Goal: Task Accomplishment & Management: Use online tool/utility

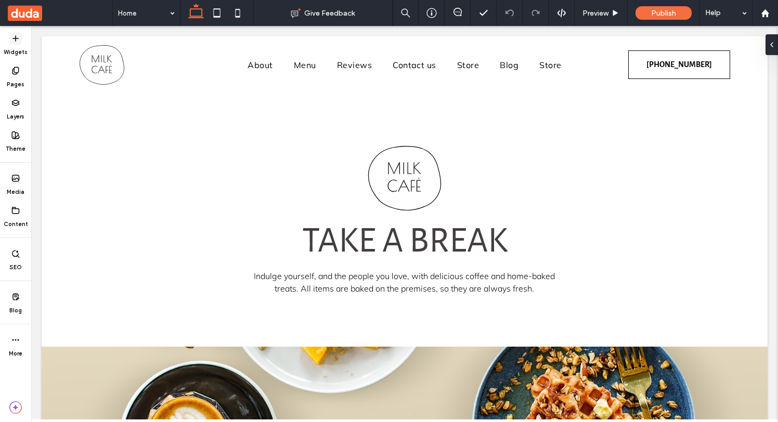
click at [16, 40] on icon at bounding box center [15, 38] width 8 height 8
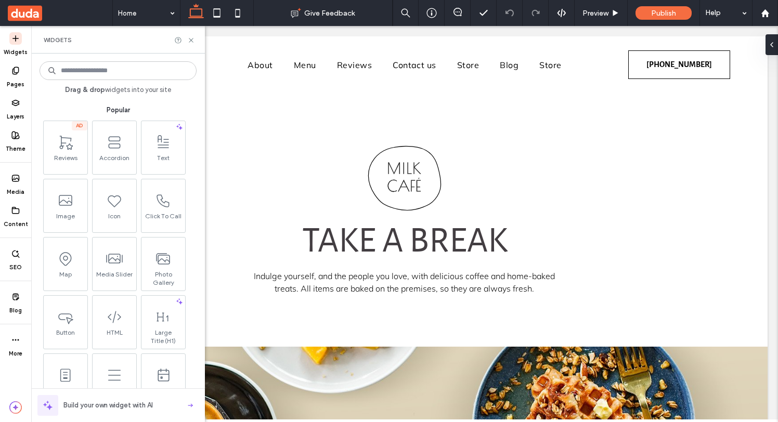
click at [195, 39] on div "Widgets" at bounding box center [118, 40] width 174 height 28
click at [188, 40] on icon at bounding box center [191, 40] width 8 height 8
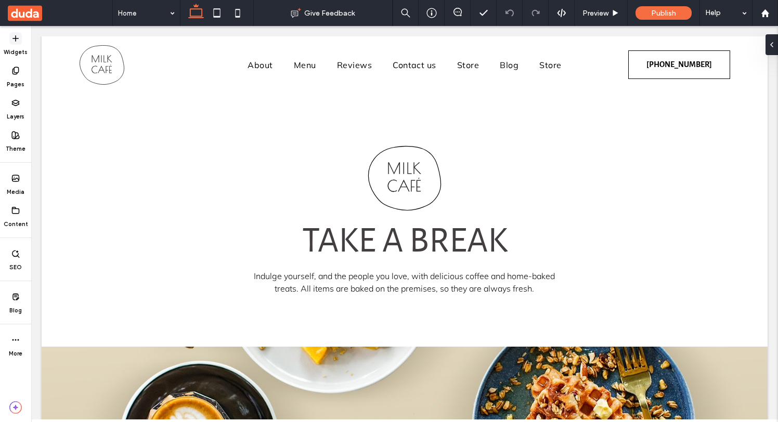
click at [19, 42] on icon at bounding box center [15, 38] width 8 height 8
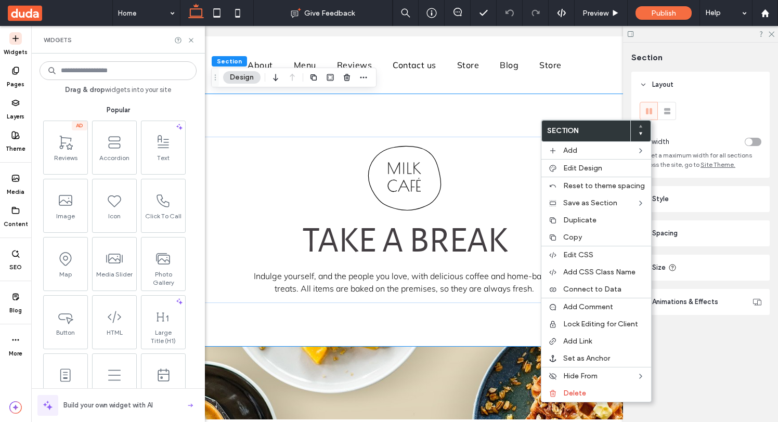
click at [774, 29] on div at bounding box center [700, 34] width 155 height 16
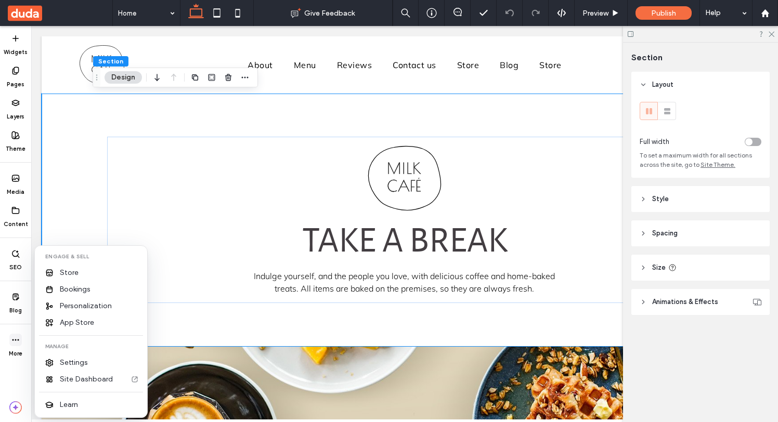
click at [14, 340] on icon at bounding box center [15, 340] width 8 height 8
click at [54, 335] on hr at bounding box center [91, 335] width 104 height 1
click at [78, 277] on div "Store" at bounding box center [91, 273] width 104 height 17
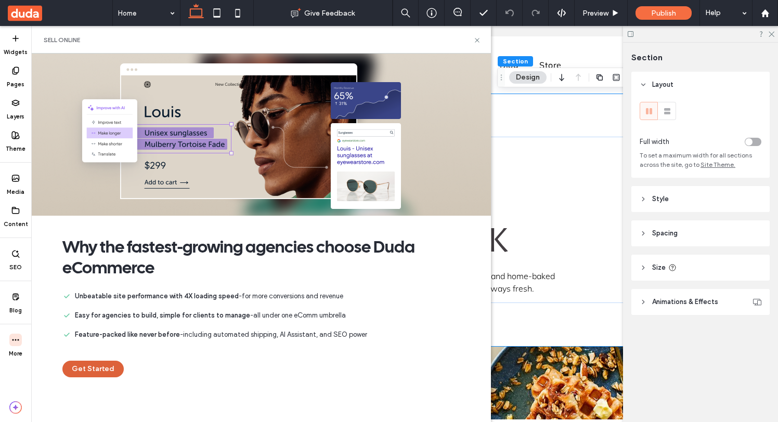
click at [99, 369] on button "Get Started" at bounding box center [92, 369] width 61 height 17
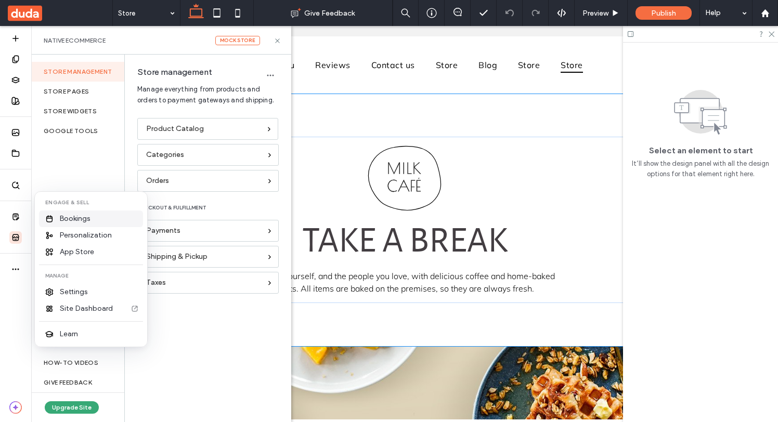
click at [82, 222] on span "Bookings" at bounding box center [75, 219] width 31 height 10
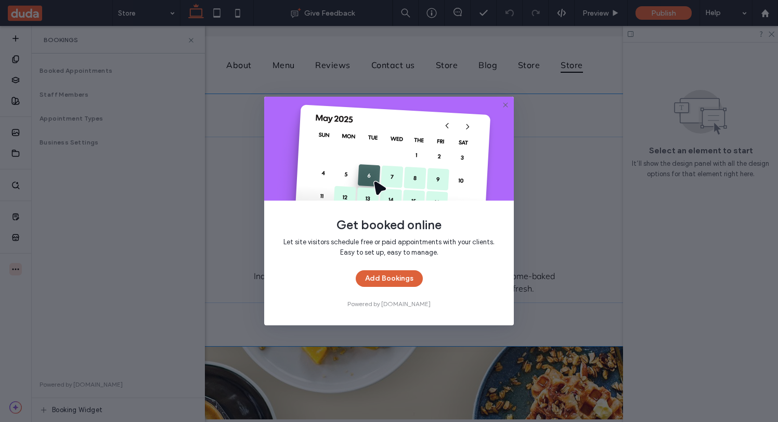
click at [386, 280] on button "Add Bookings" at bounding box center [389, 278] width 67 height 17
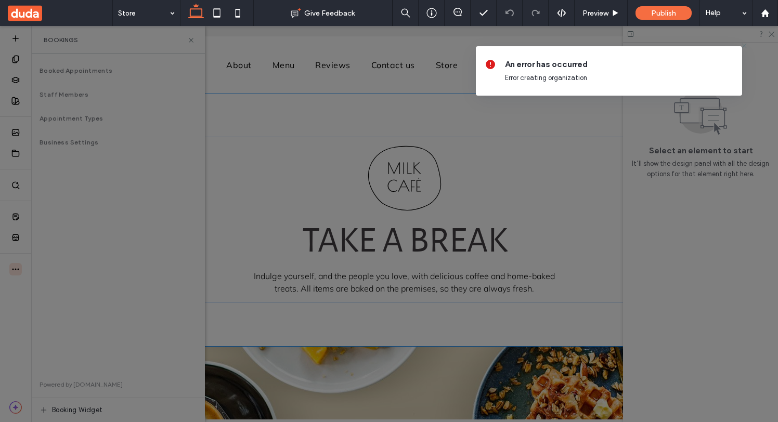
click at [442, 213] on div at bounding box center [389, 211] width 778 height 422
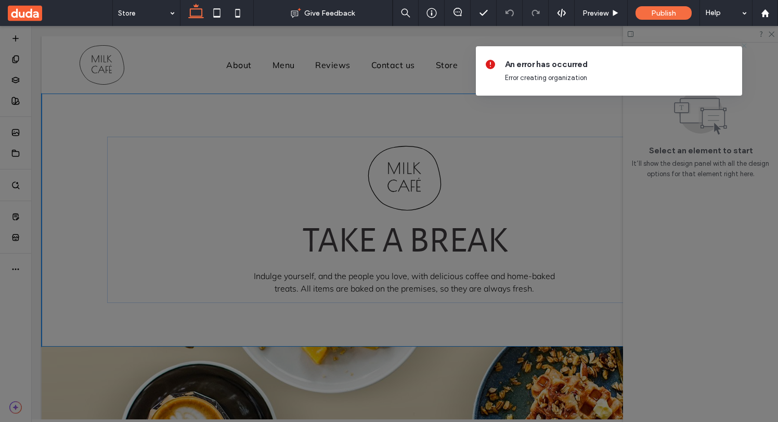
drag, startPoint x: 421, startPoint y: 158, endPoint x: 415, endPoint y: 160, distance: 6.3
click at [421, 158] on div at bounding box center [389, 211] width 778 height 422
click at [656, 62] on span "An error has occurred" at bounding box center [619, 64] width 229 height 11
click at [691, 101] on div at bounding box center [389, 211] width 778 height 422
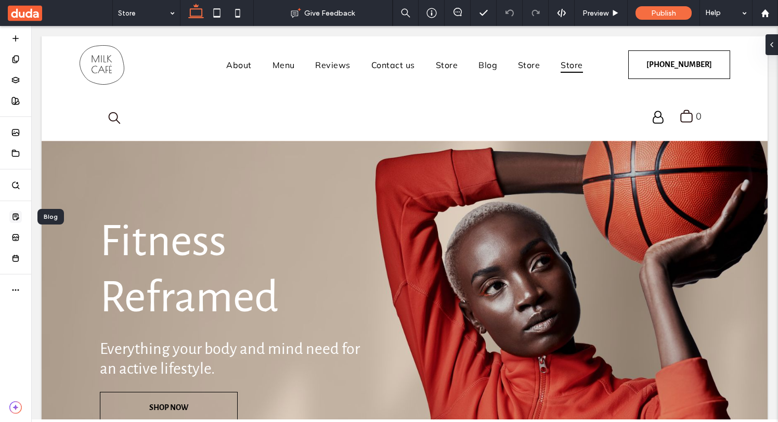
click at [18, 216] on icon at bounding box center [15, 217] width 8 height 8
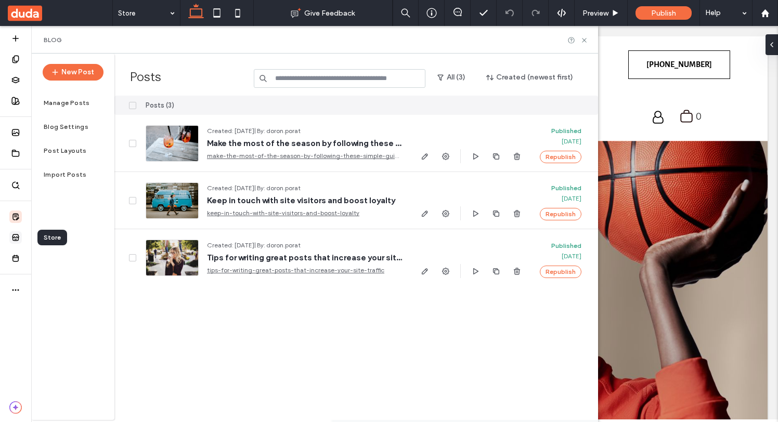
click at [11, 238] on span at bounding box center [15, 237] width 12 height 12
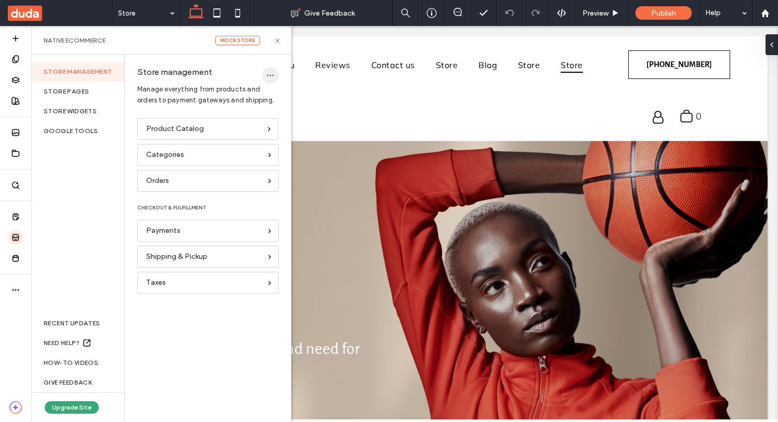
click at [270, 73] on icon "button" at bounding box center [270, 75] width 8 height 8
click at [281, 94] on div "Delete Store" at bounding box center [309, 103] width 93 height 20
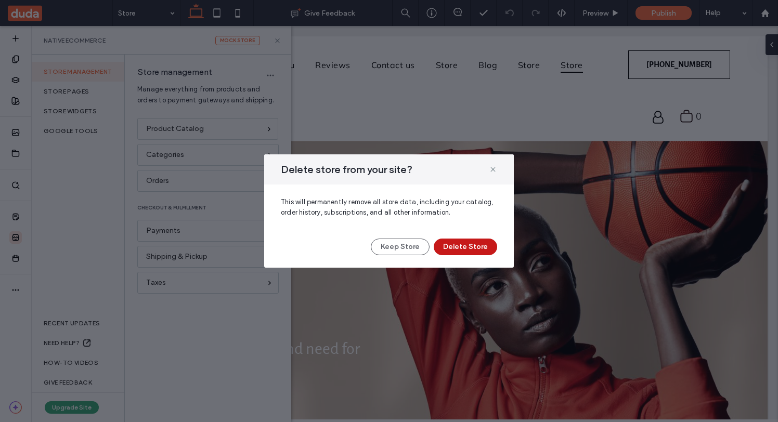
click at [459, 241] on button "Delete Store" at bounding box center [465, 247] width 63 height 17
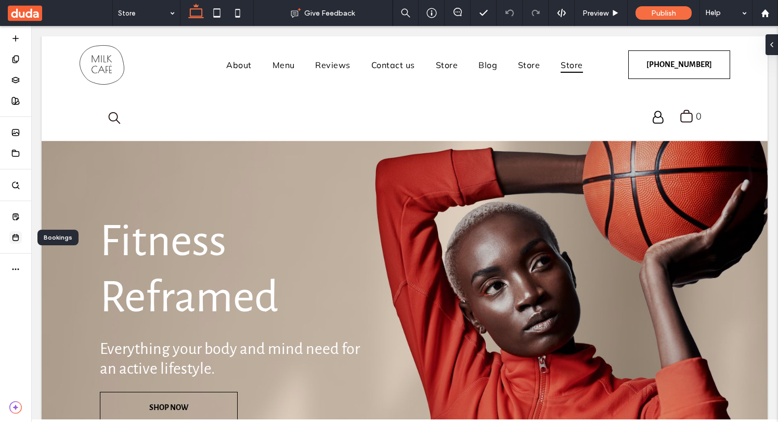
click at [17, 240] on icon at bounding box center [15, 237] width 8 height 8
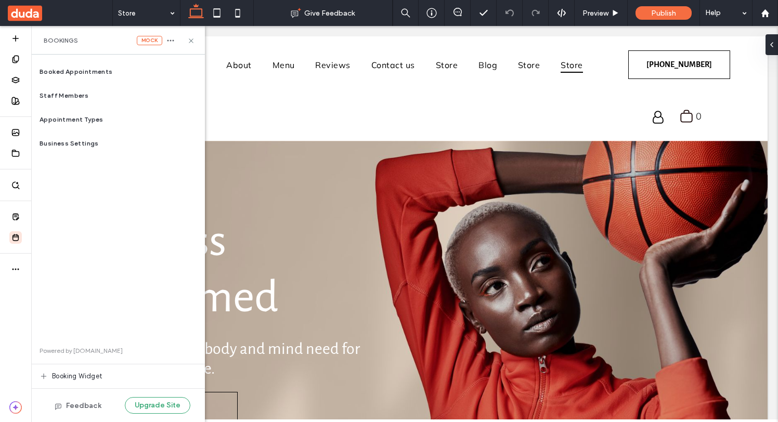
click at [177, 43] on div "Bookings mock" at bounding box center [118, 40] width 149 height 9
click at [173, 43] on icon "button" at bounding box center [170, 40] width 8 height 8
click at [193, 50] on span "Delete" at bounding box center [198, 51] width 20 height 10
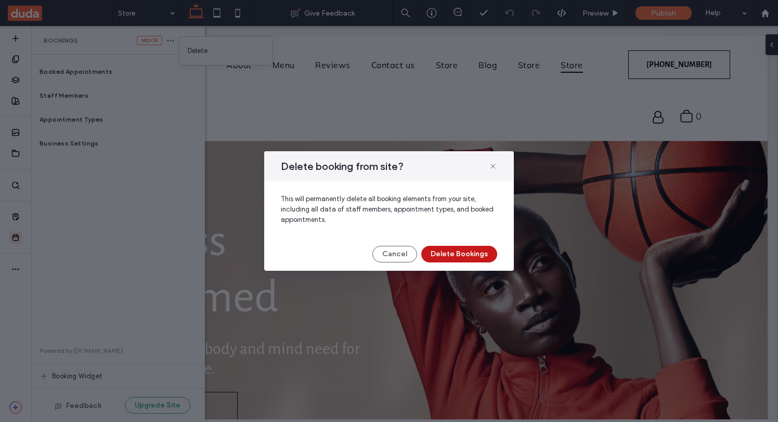
click at [440, 251] on button "Delete Bookings" at bounding box center [459, 254] width 76 height 17
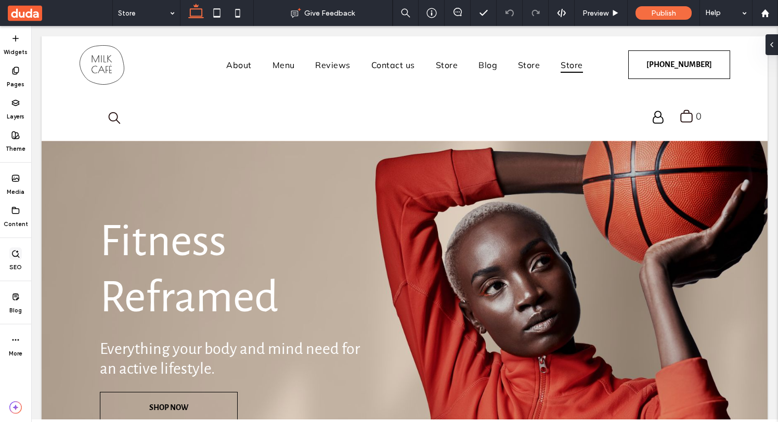
click at [12, 259] on span at bounding box center [15, 254] width 12 height 12
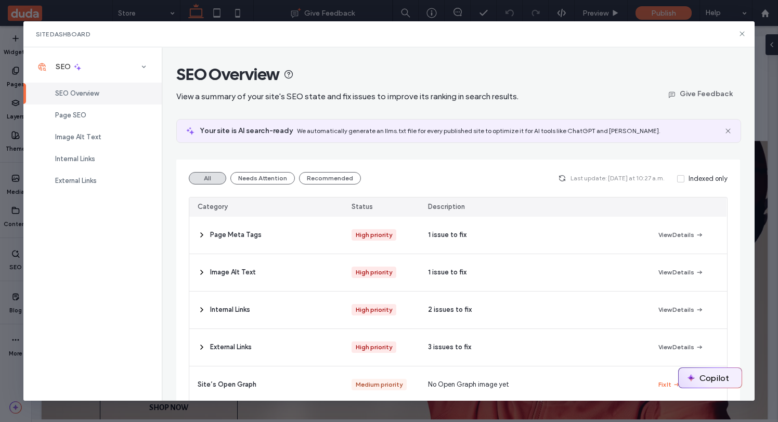
click at [717, 381] on button "Copilot" at bounding box center [710, 378] width 63 height 20
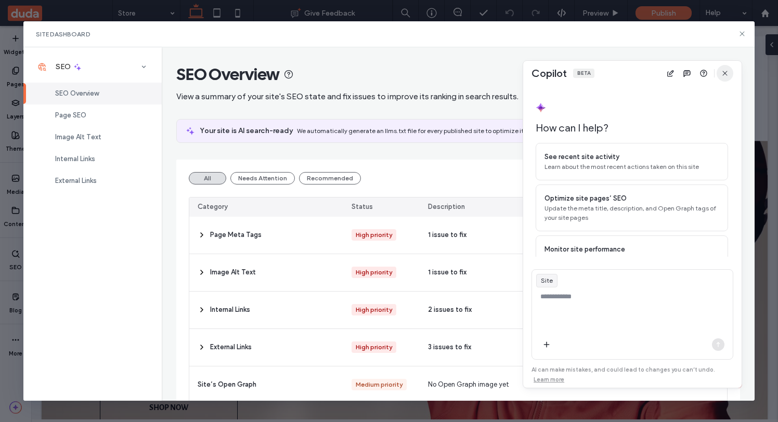
click at [722, 67] on span "button" at bounding box center [725, 73] width 17 height 17
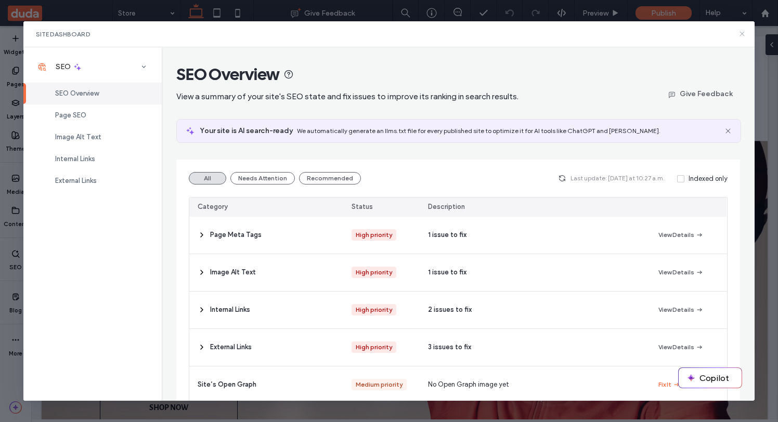
click at [739, 33] on icon at bounding box center [742, 34] width 8 height 8
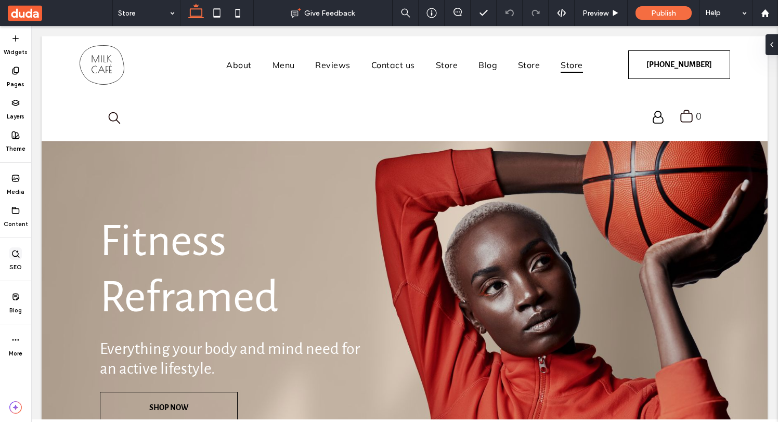
click at [15, 256] on icon at bounding box center [15, 254] width 8 height 8
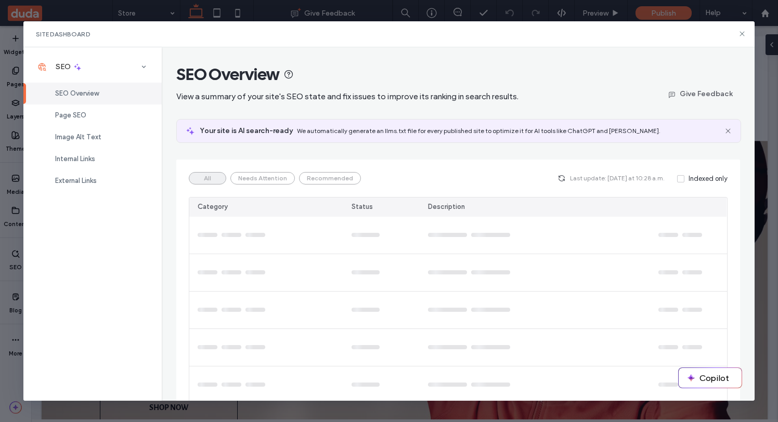
click at [738, 27] on div "Site Dashboard" at bounding box center [388, 34] width 731 height 26
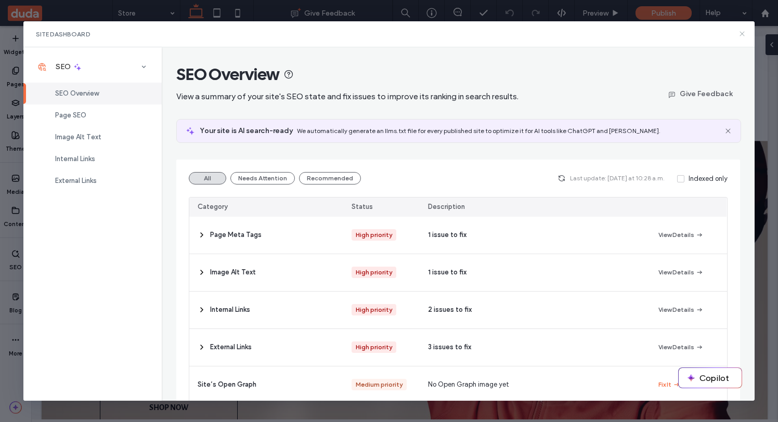
click at [743, 34] on icon at bounding box center [742, 34] width 8 height 8
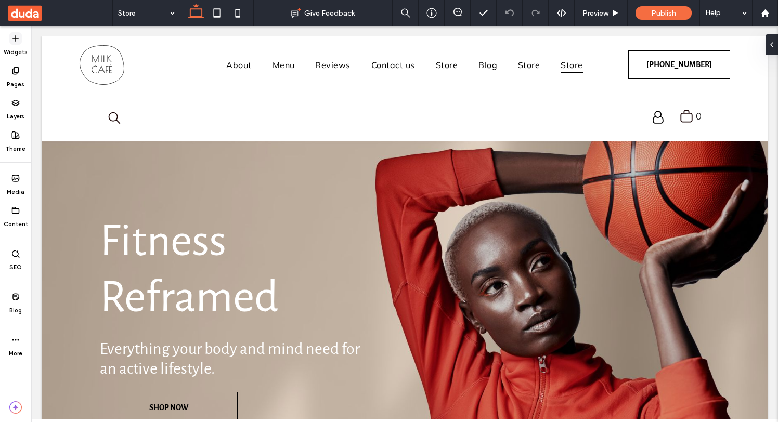
click at [17, 45] on label "Widgets" at bounding box center [16, 50] width 24 height 11
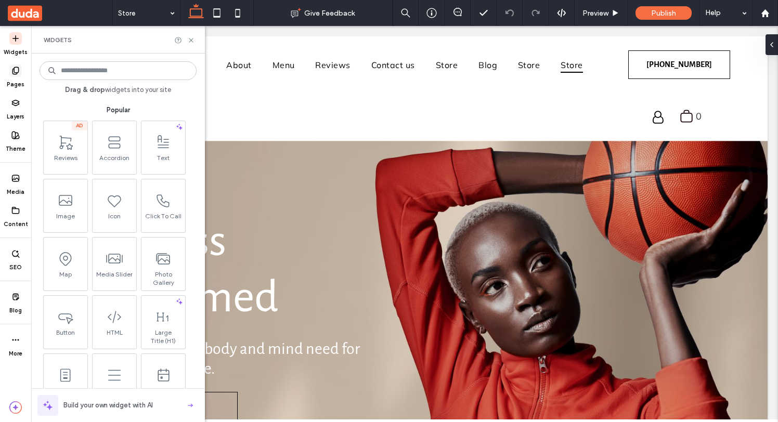
click at [19, 73] on icon at bounding box center [15, 71] width 8 height 8
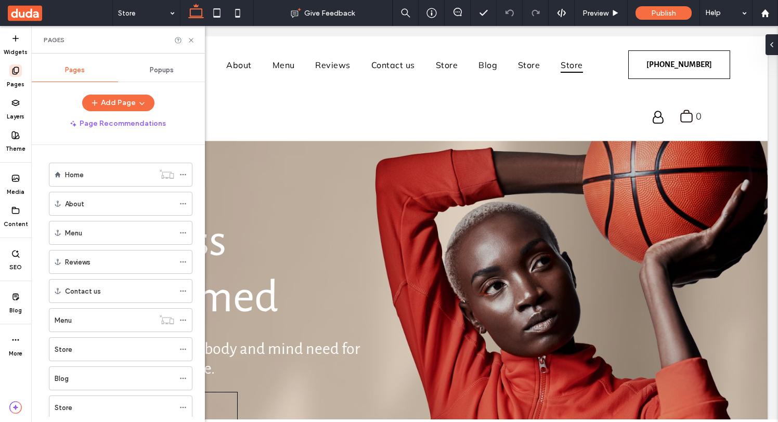
click at [172, 65] on div "Popups" at bounding box center [161, 70] width 87 height 23
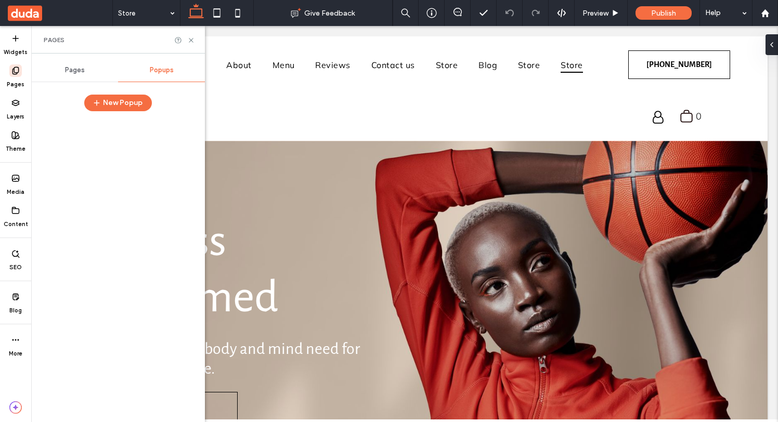
click at [80, 72] on span "Pages" at bounding box center [75, 70] width 20 height 8
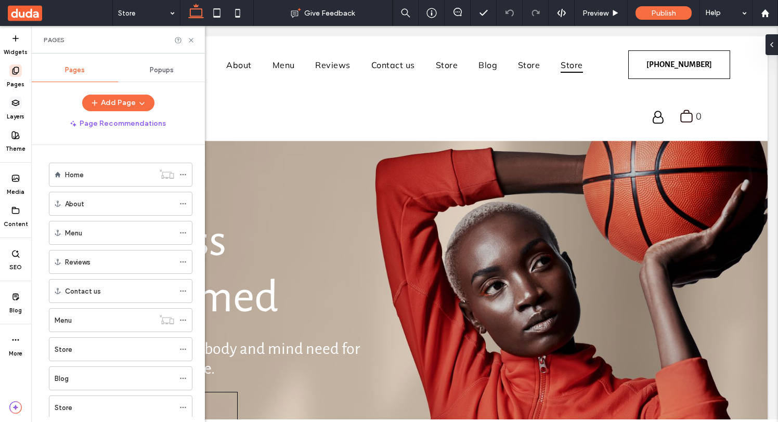
click at [15, 109] on label "Layers" at bounding box center [16, 114] width 18 height 11
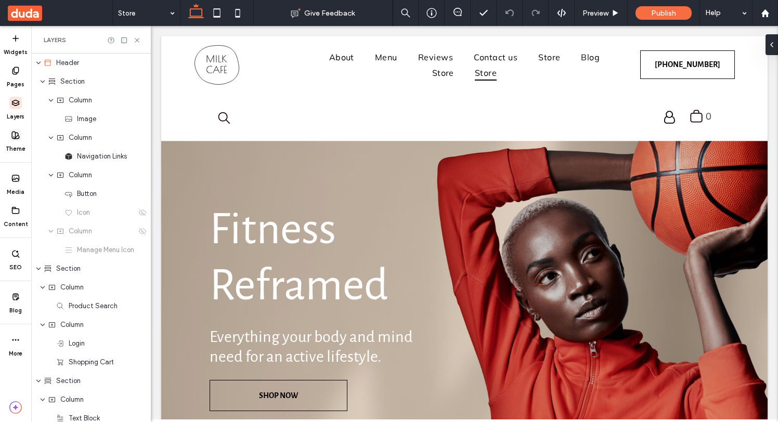
click at [18, 139] on span at bounding box center [15, 135] width 12 height 12
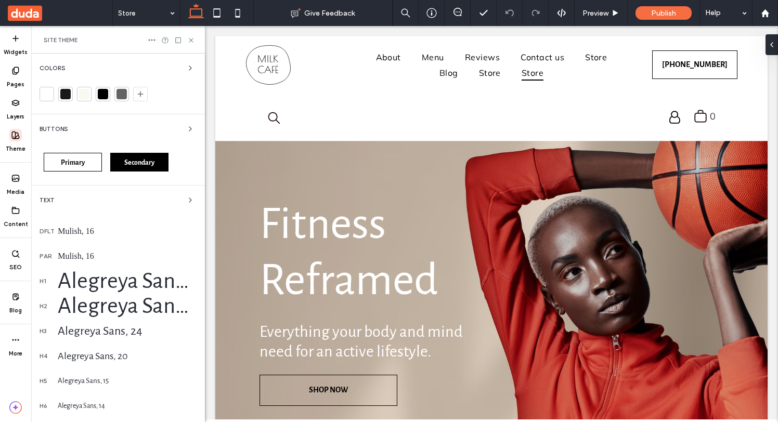
scroll to position [178, 0]
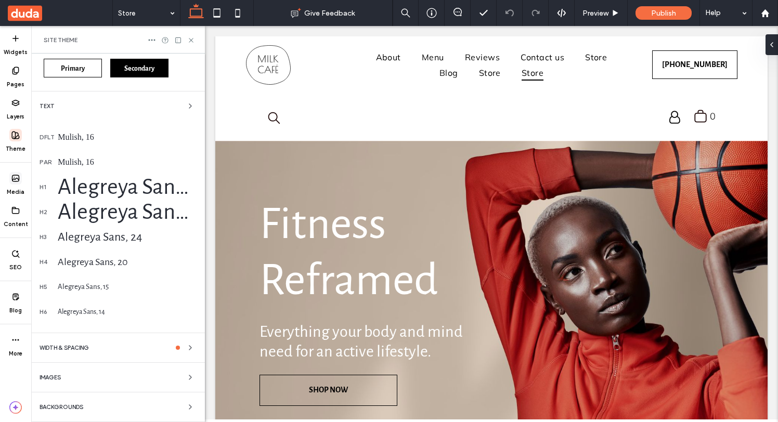
click at [16, 185] on label "Media" at bounding box center [16, 190] width 18 height 11
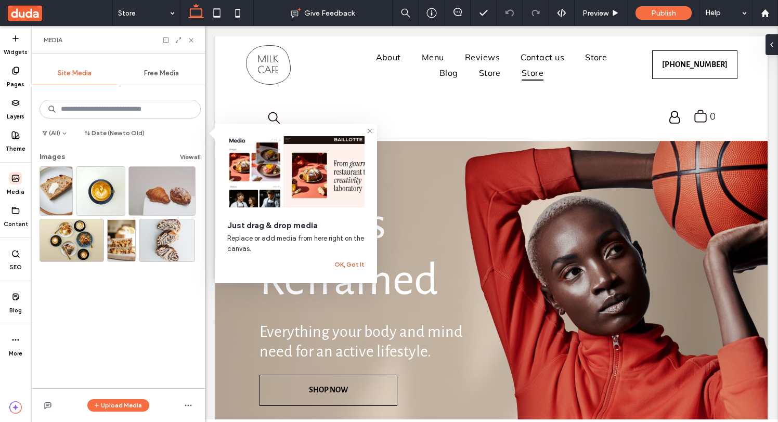
click at [353, 266] on button "OK, Got It" at bounding box center [349, 264] width 30 height 12
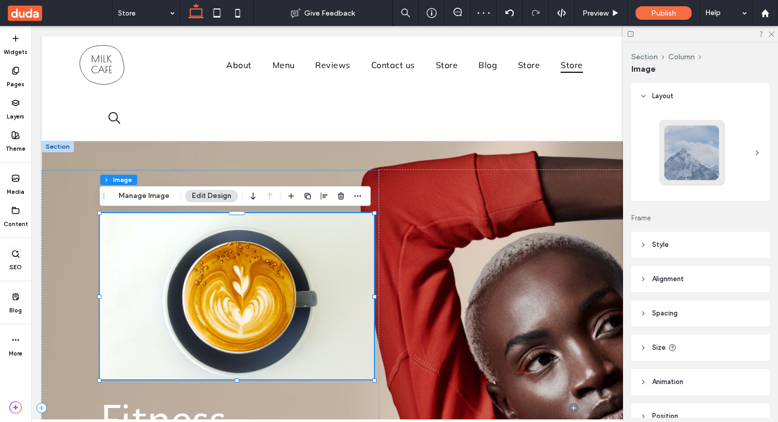
click at [20, 260] on label "SEO" at bounding box center [15, 265] width 12 height 11
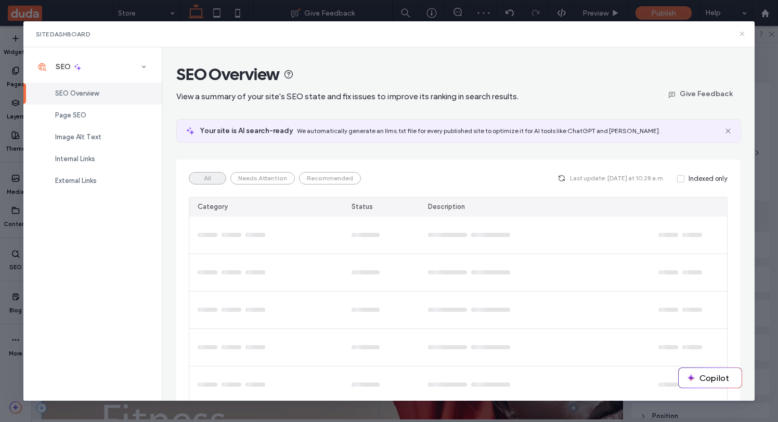
click at [741, 30] on icon at bounding box center [742, 34] width 8 height 8
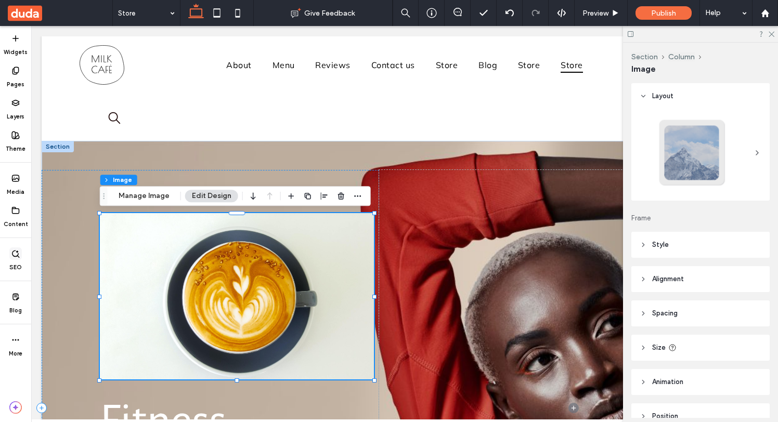
click at [17, 255] on icon at bounding box center [15, 254] width 8 height 8
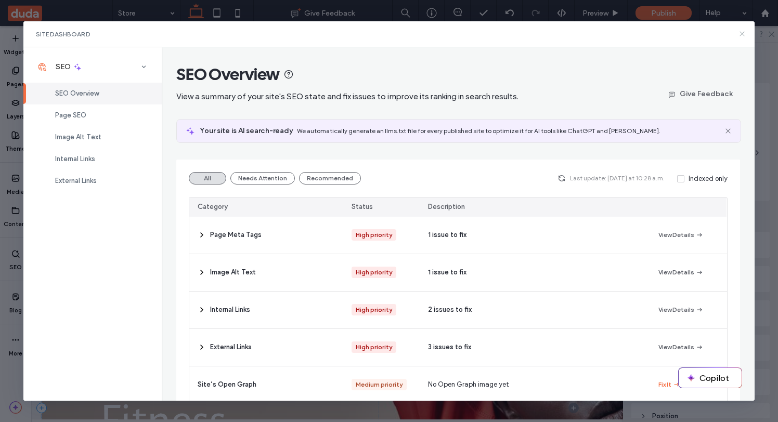
click at [741, 32] on icon at bounding box center [742, 34] width 8 height 8
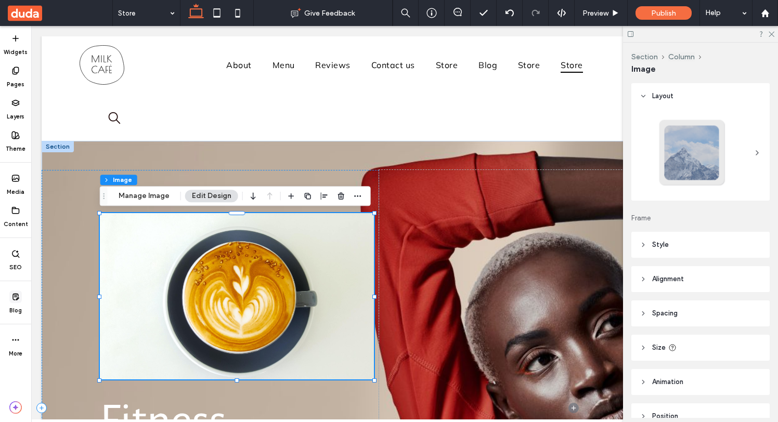
click at [16, 308] on label "Blog" at bounding box center [15, 308] width 12 height 11
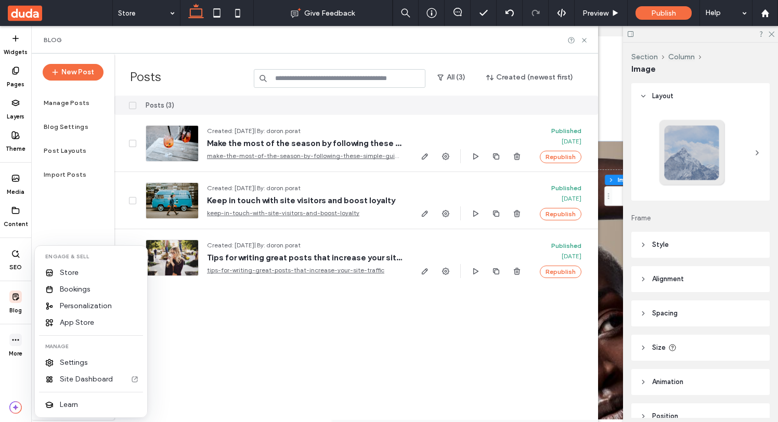
click at [17, 337] on icon at bounding box center [15, 340] width 8 height 8
